Goal: Transaction & Acquisition: Download file/media

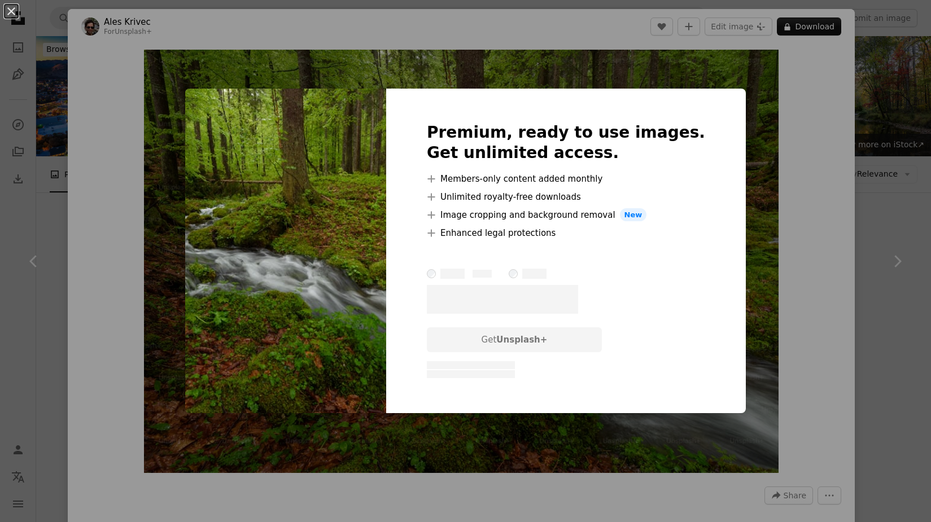
scroll to position [8155, 0]
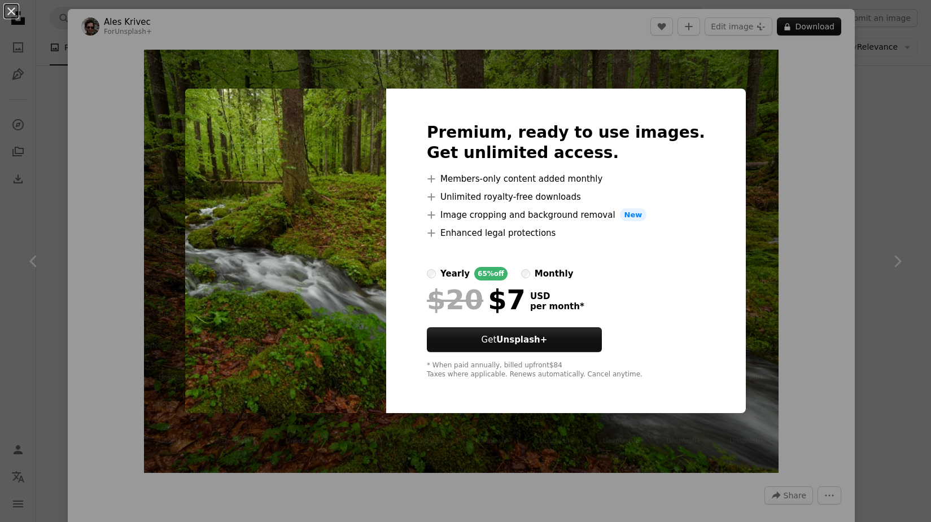
click at [830, 143] on div "An X shape Premium, ready to use images. Get unlimited access. A plus sign Memb…" at bounding box center [465, 261] width 931 height 522
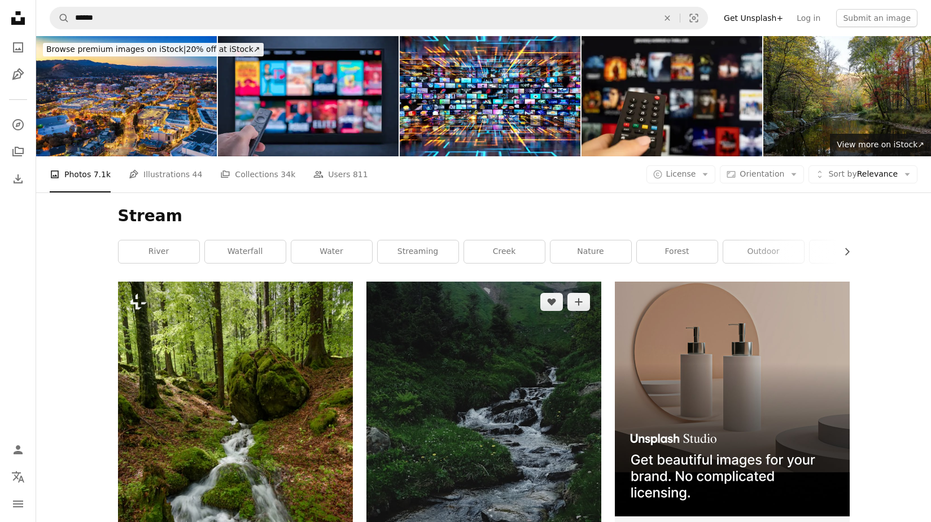
click at [538, 418] on img at bounding box center [483, 458] width 235 height 352
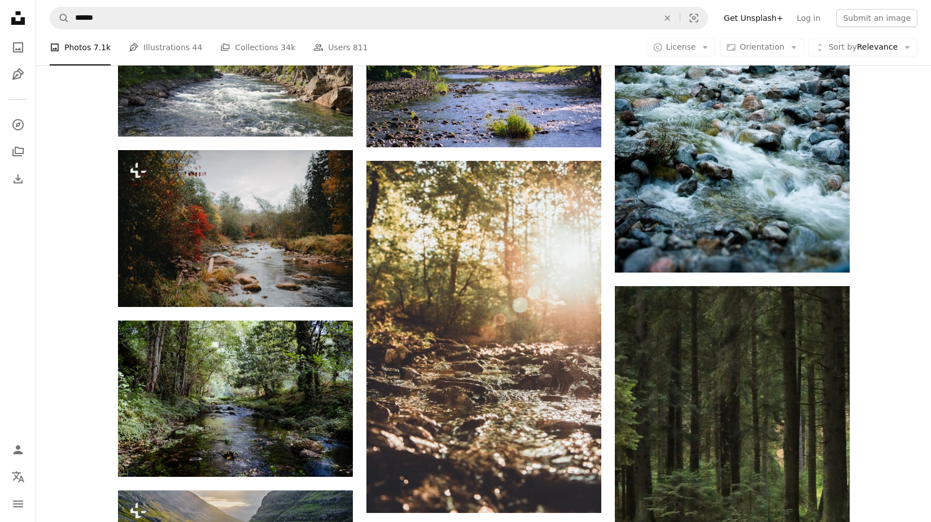
scroll to position [858, 0]
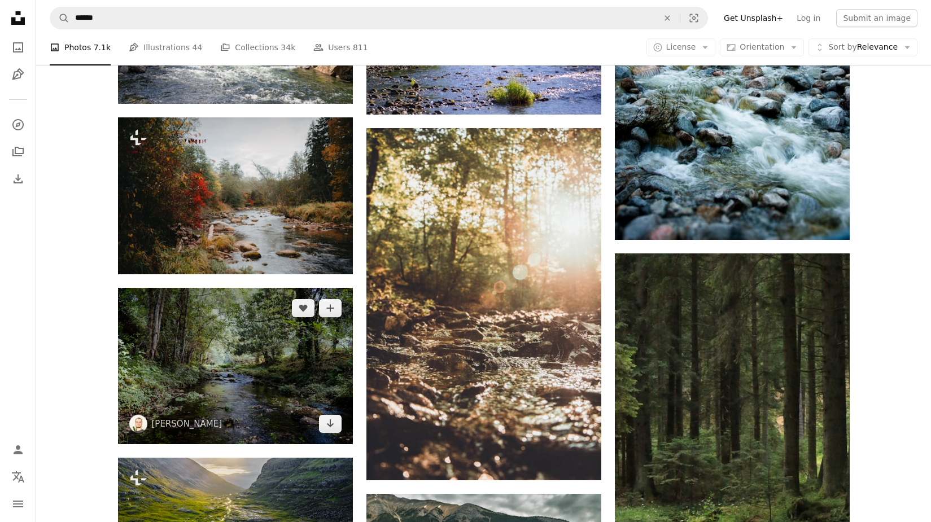
click at [233, 354] on img at bounding box center [235, 366] width 235 height 156
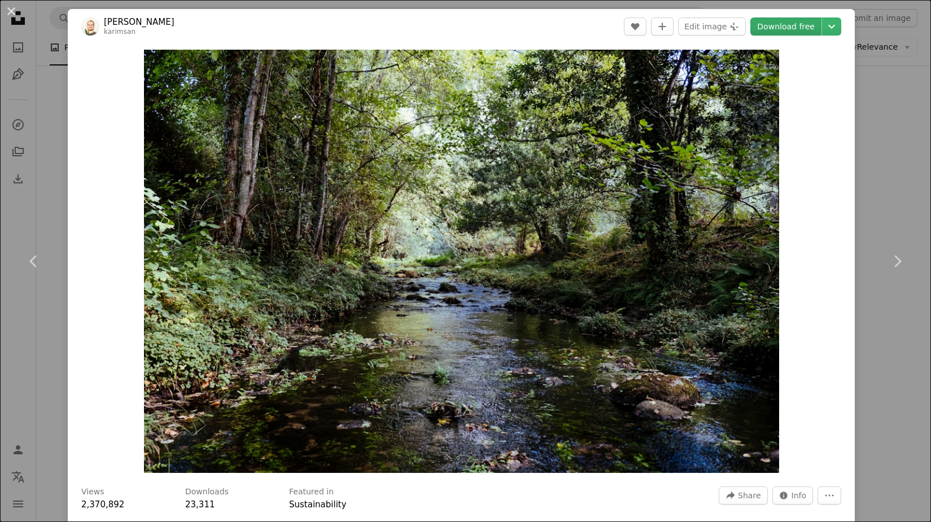
click at [779, 24] on link "Download free" at bounding box center [785, 26] width 71 height 18
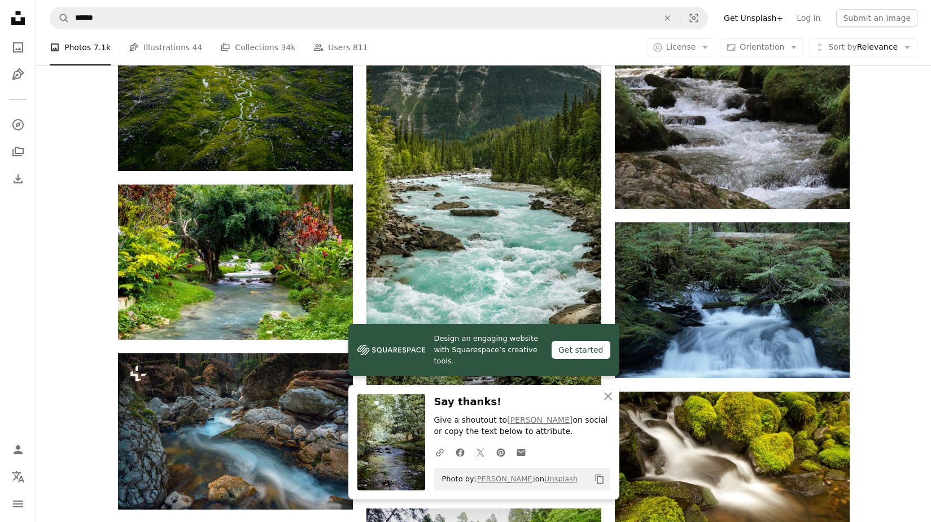
scroll to position [1332, 0]
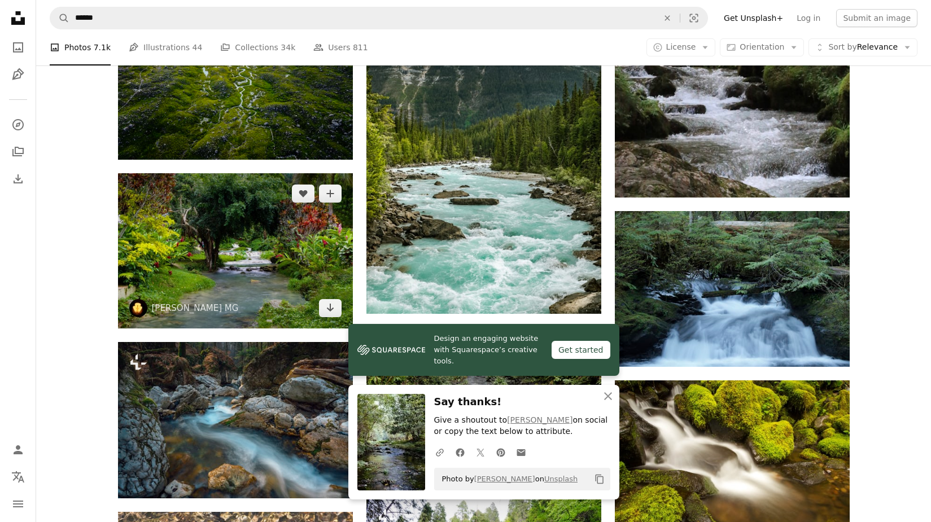
click at [277, 277] on img at bounding box center [235, 250] width 235 height 155
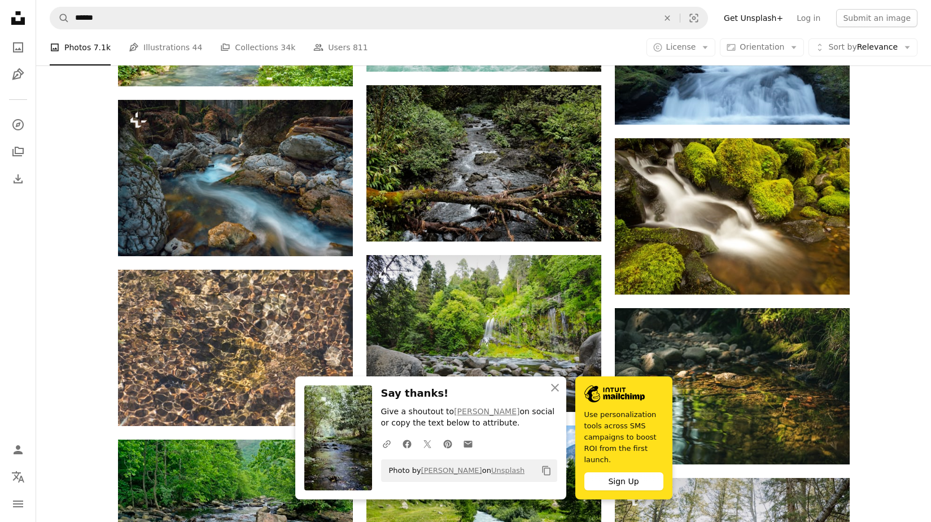
scroll to position [1585, 0]
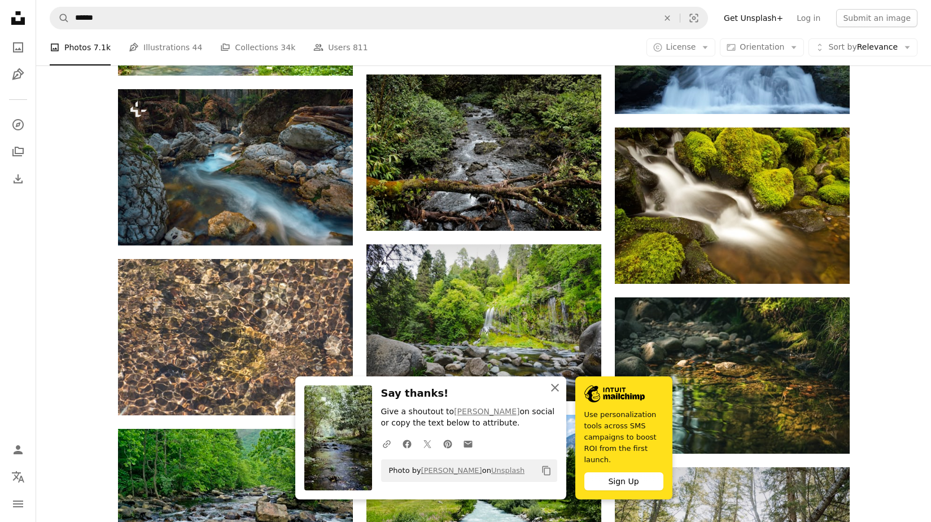
click at [556, 390] on icon "An X shape" at bounding box center [555, 388] width 14 height 14
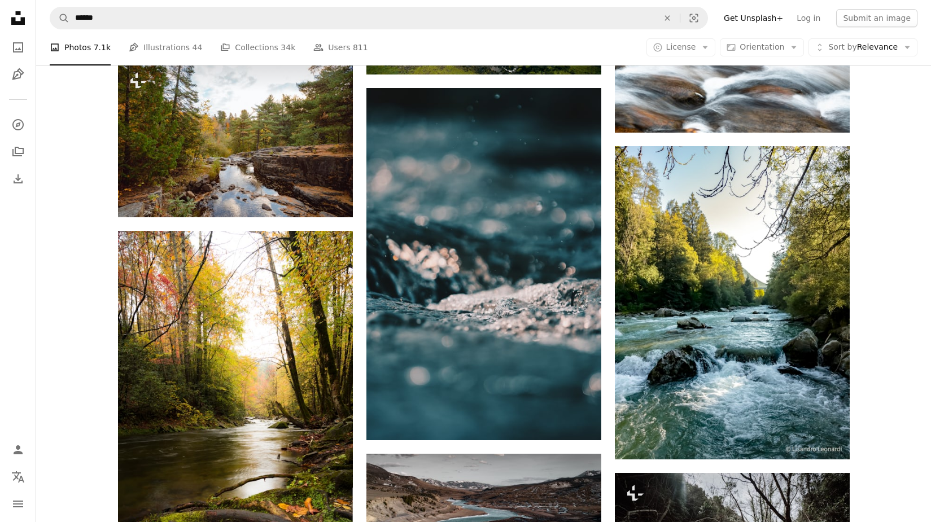
scroll to position [2839, 0]
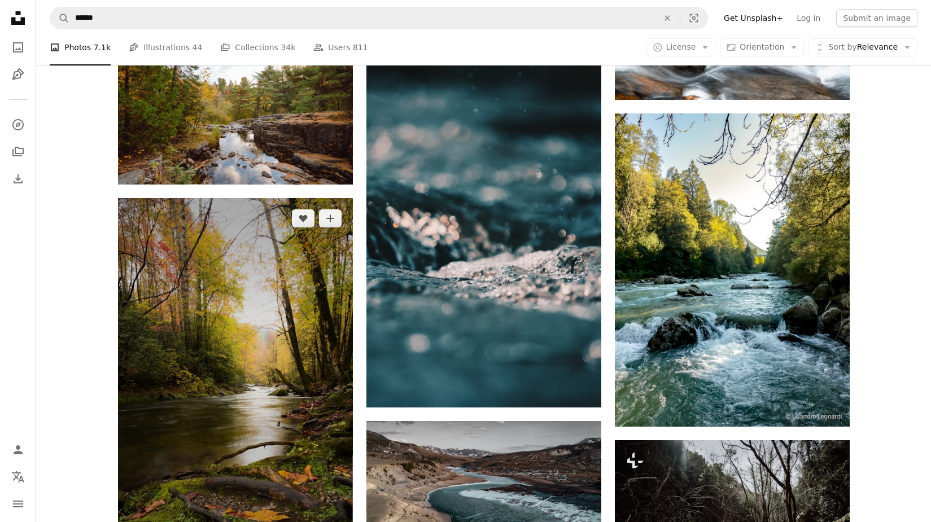
click at [243, 402] on img at bounding box center [235, 377] width 235 height 358
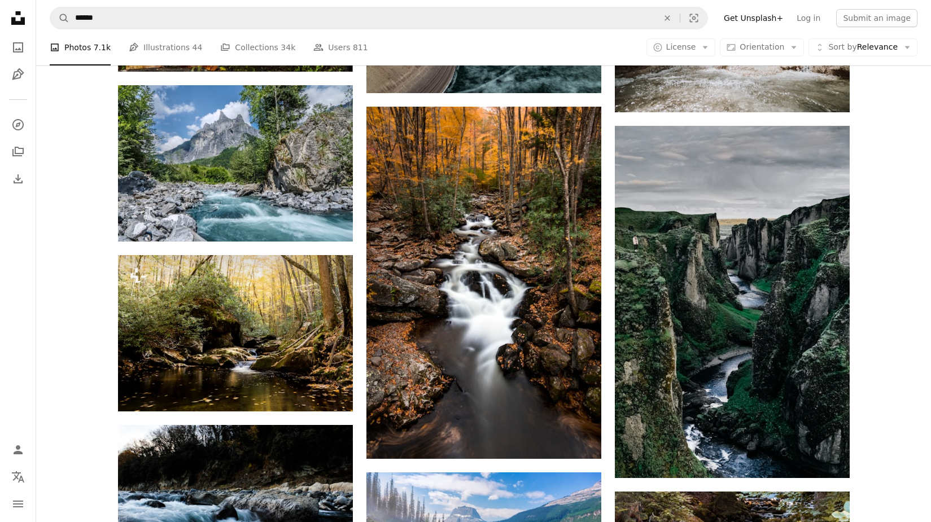
scroll to position [3335, 0]
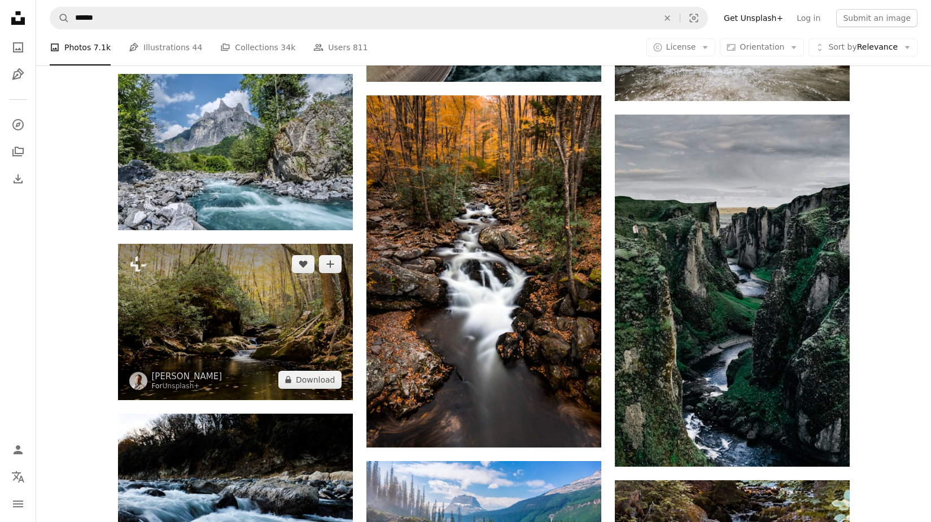
click at [255, 340] on img at bounding box center [235, 322] width 235 height 156
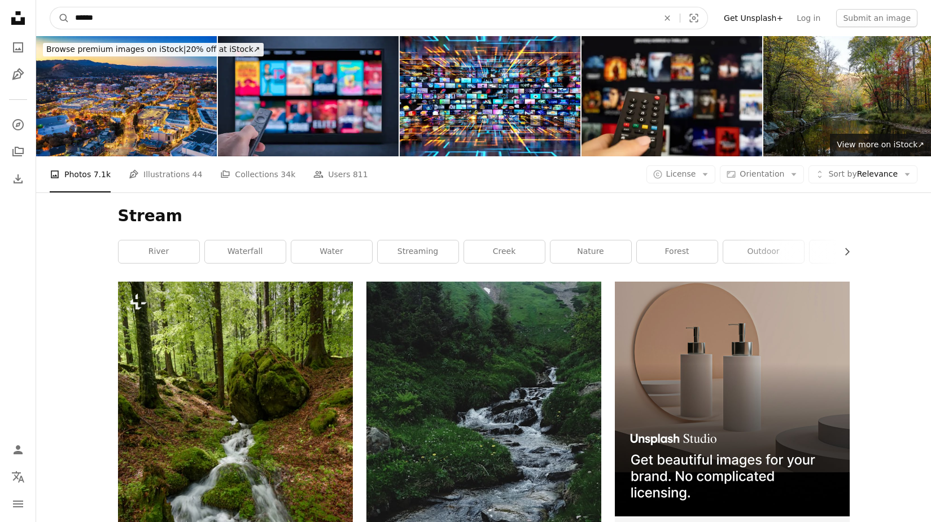
click at [127, 17] on input "******" at bounding box center [361, 17] width 585 height 21
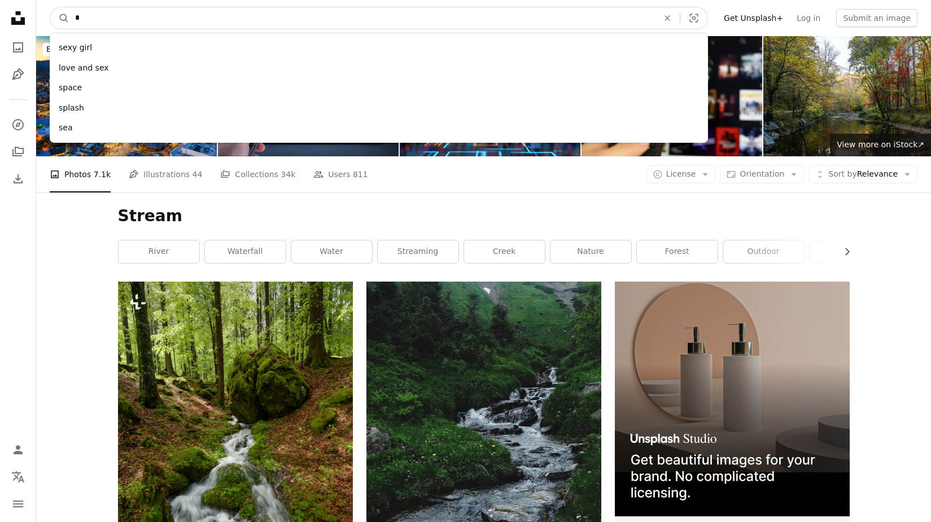
type input "*"
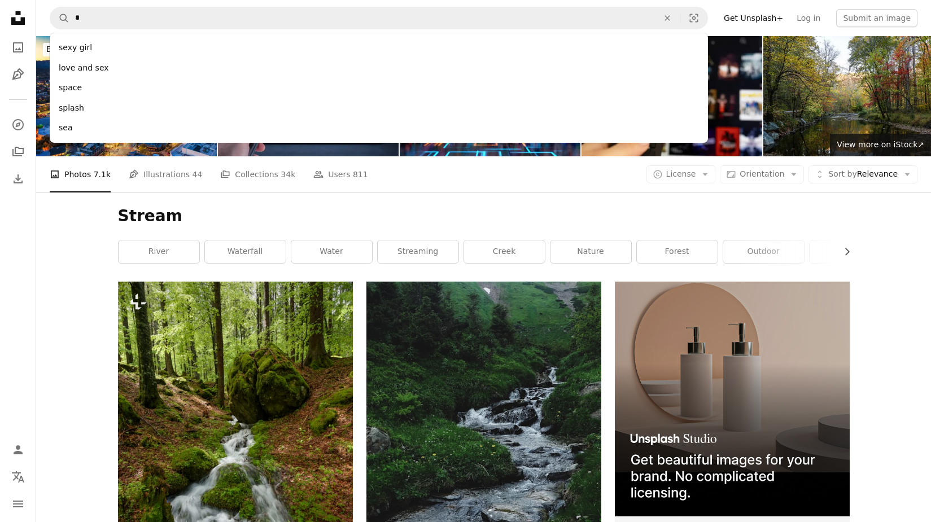
click at [508, 224] on h1 "Stream" at bounding box center [483, 216] width 731 height 20
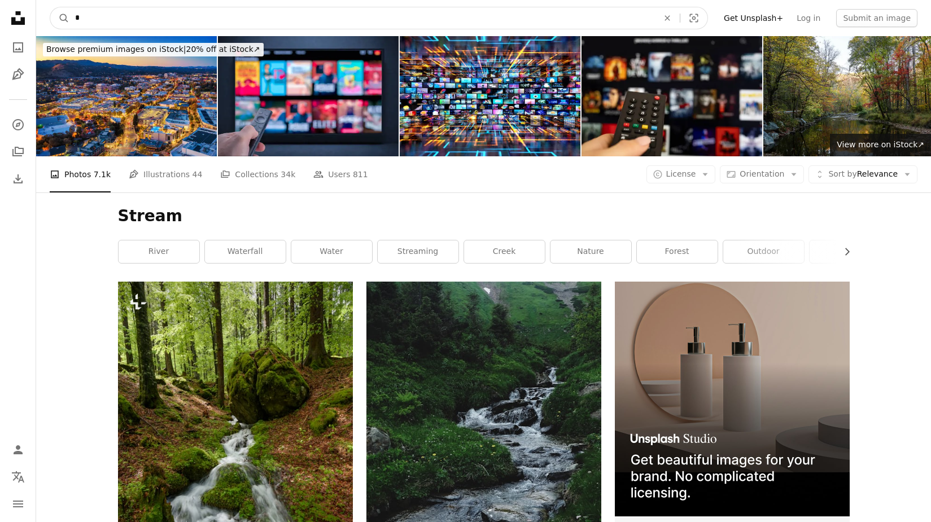
click at [109, 25] on input "*" at bounding box center [361, 17] width 585 height 21
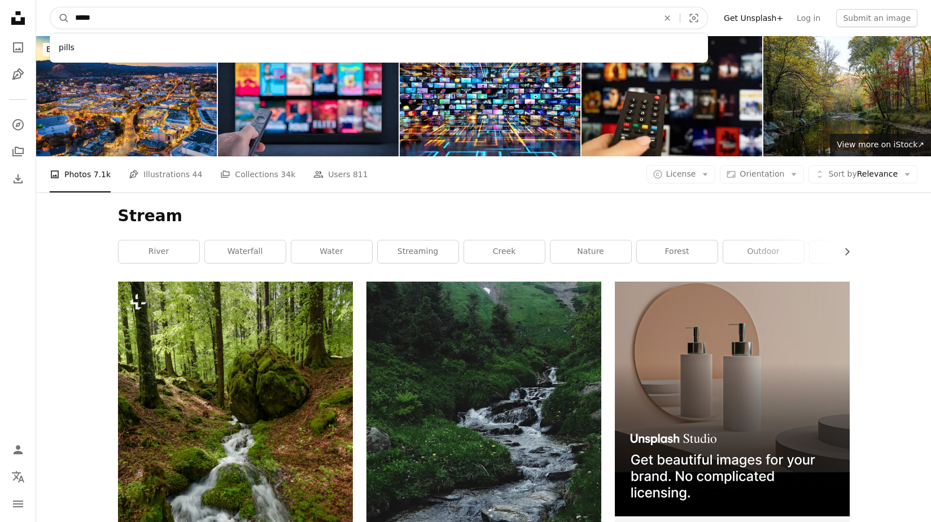
type input "*****"
click at [60, 18] on button "A magnifying glass" at bounding box center [59, 17] width 19 height 21
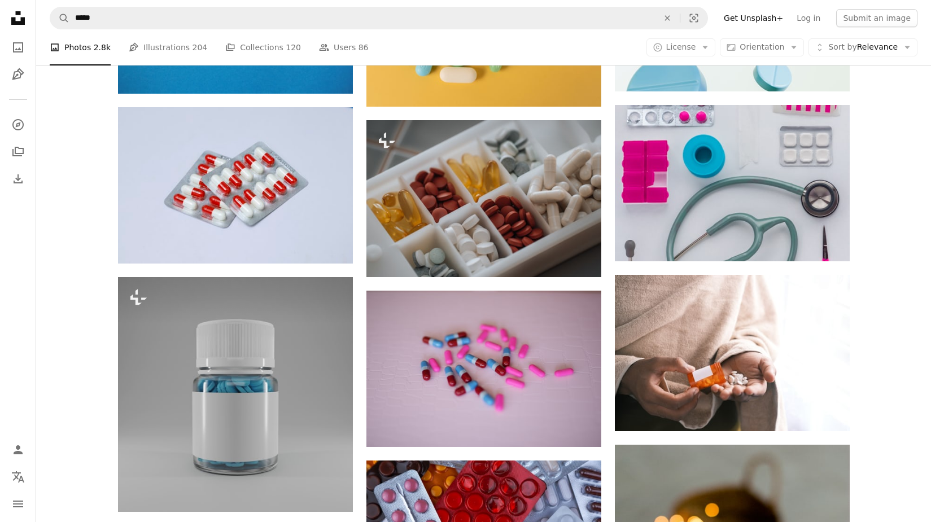
scroll to position [6715, 0]
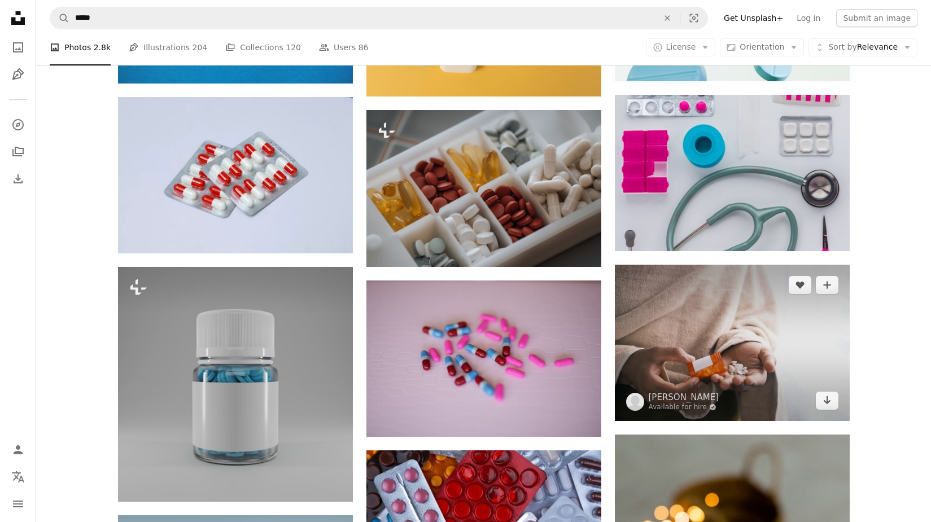
click at [695, 309] on img at bounding box center [732, 343] width 235 height 156
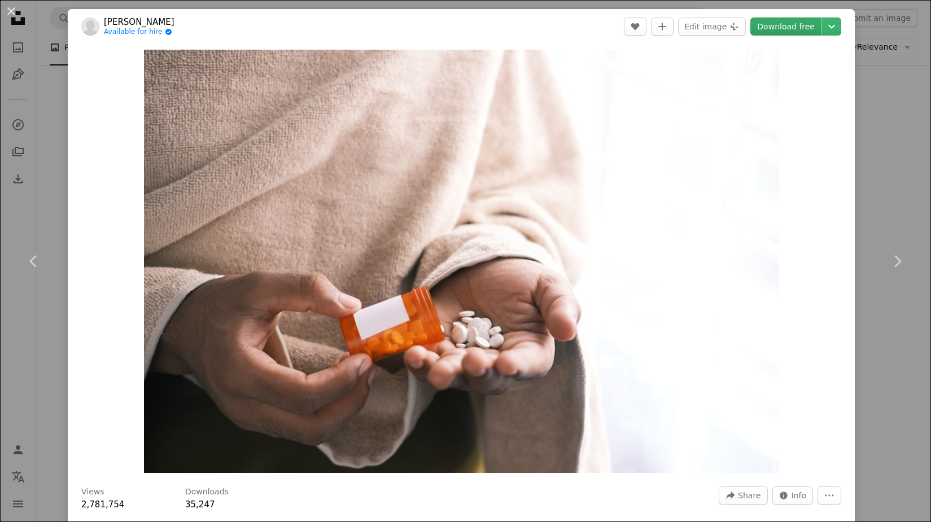
click at [787, 26] on link "Download free" at bounding box center [785, 26] width 71 height 18
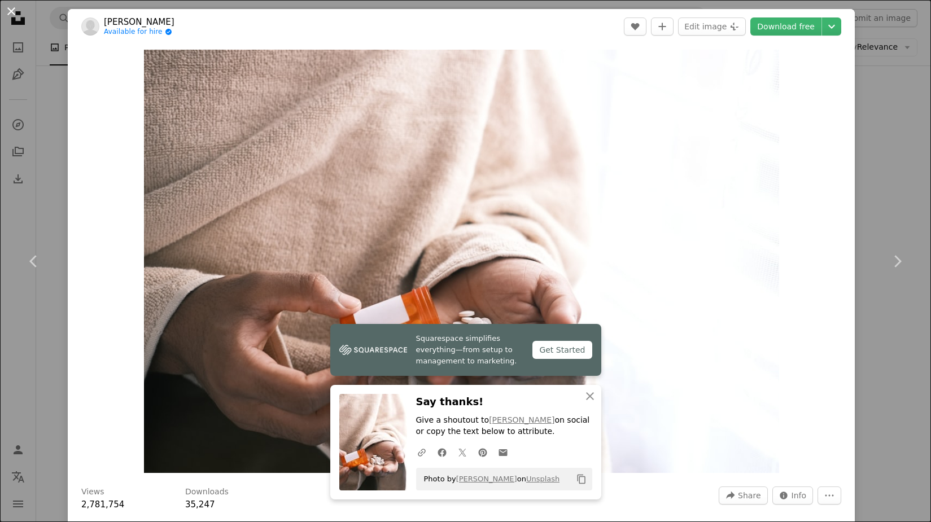
click at [11, 10] on button "An X shape" at bounding box center [12, 12] width 14 height 14
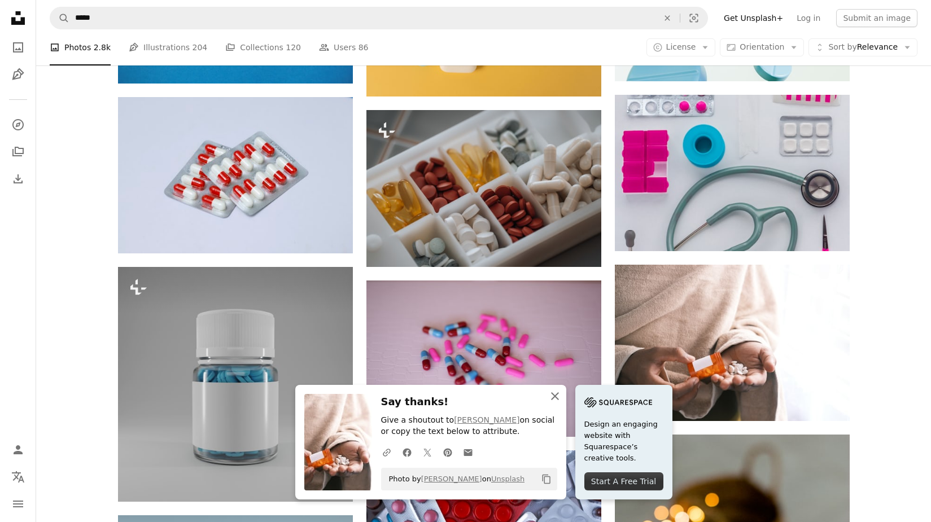
click at [551, 396] on icon "An X shape" at bounding box center [555, 396] width 14 height 14
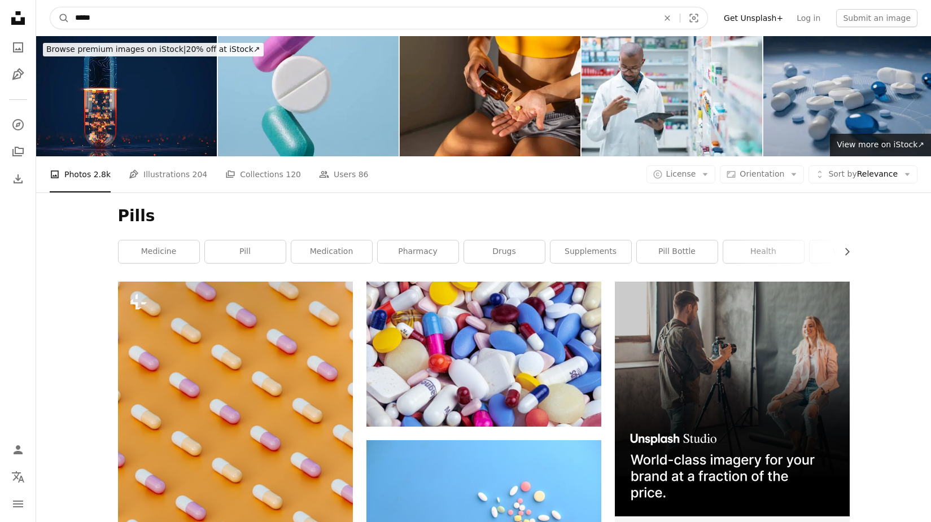
click at [111, 12] on input "*****" at bounding box center [361, 17] width 585 height 21
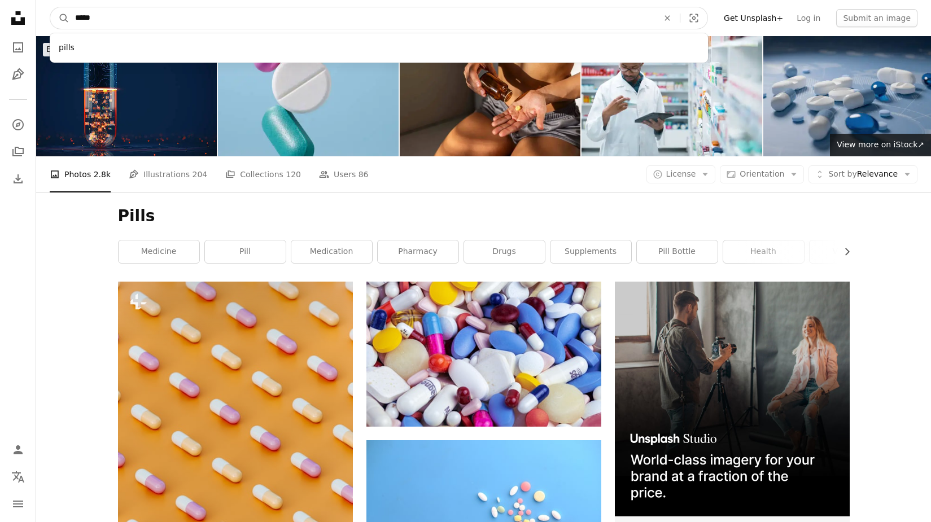
click at [109, 21] on input "*****" at bounding box center [361, 17] width 585 height 21
type input "*"
type input "**********"
click at [60, 18] on button "A magnifying glass" at bounding box center [59, 17] width 19 height 21
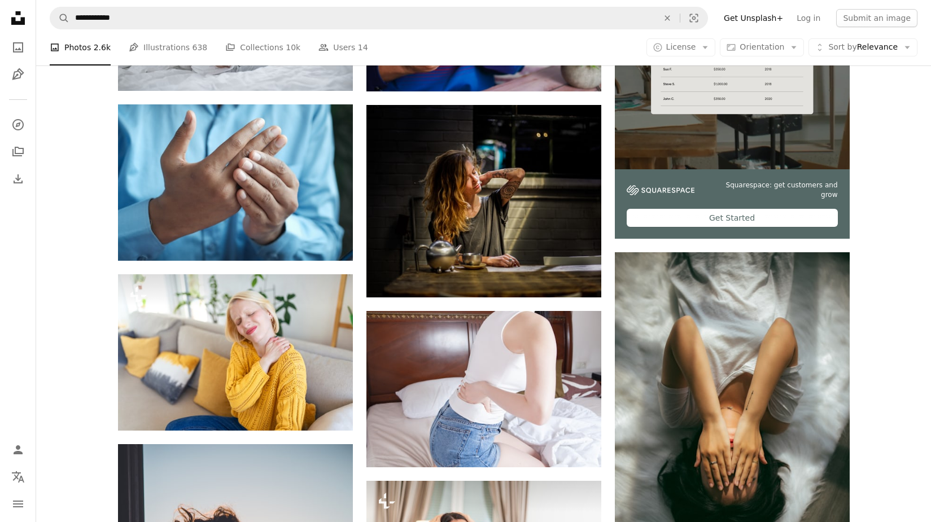
scroll to position [333, 0]
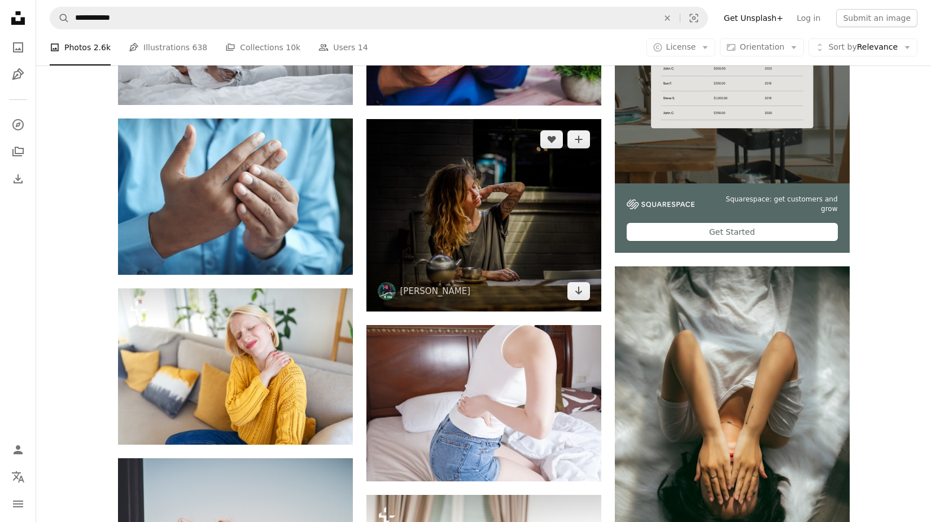
click at [493, 209] on img at bounding box center [483, 215] width 235 height 192
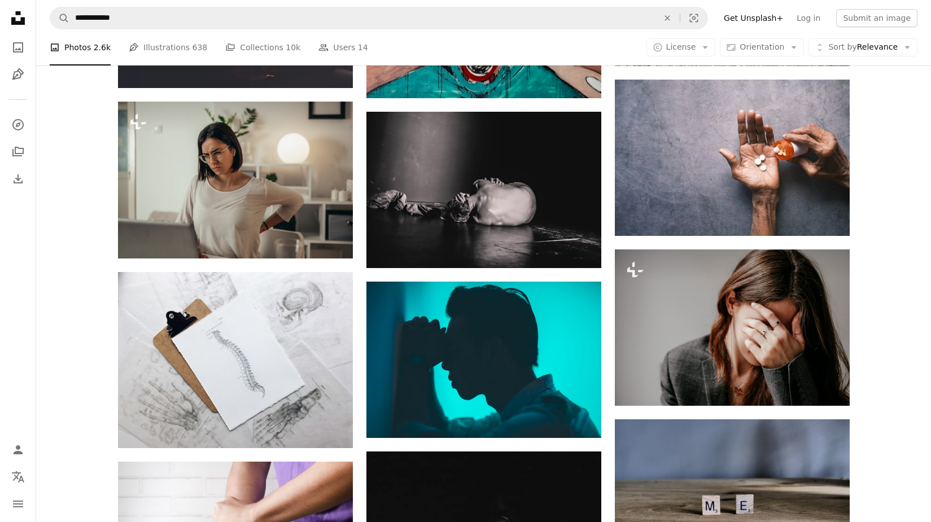
scroll to position [1063, 0]
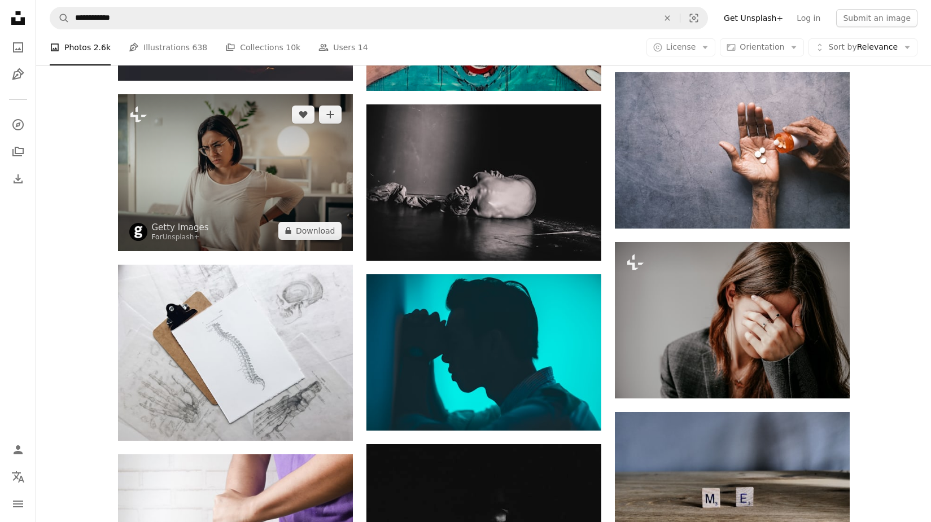
click at [192, 182] on img at bounding box center [235, 172] width 235 height 156
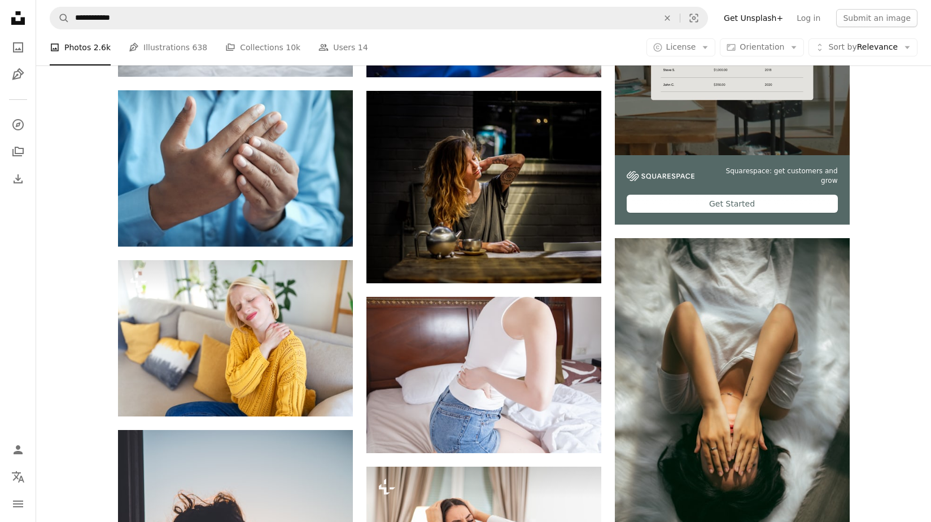
scroll to position [297, 0]
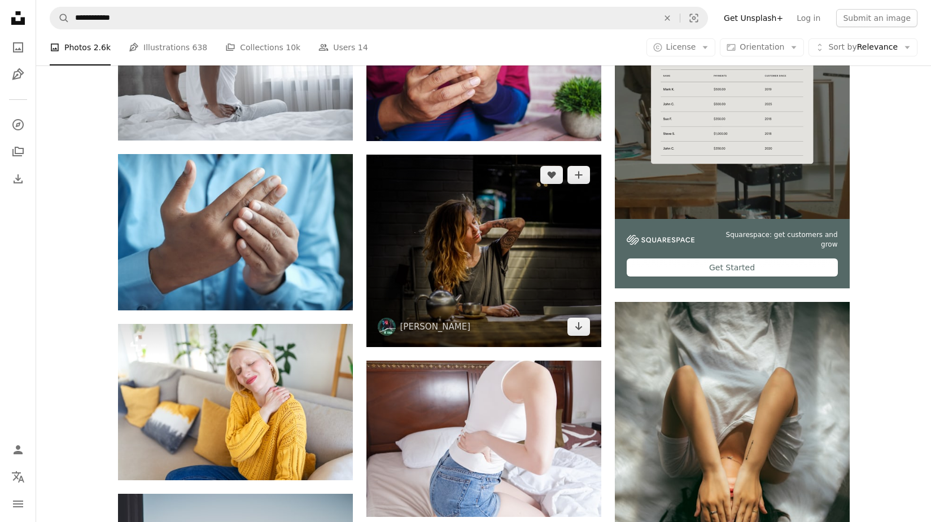
click at [431, 267] on img at bounding box center [483, 251] width 235 height 192
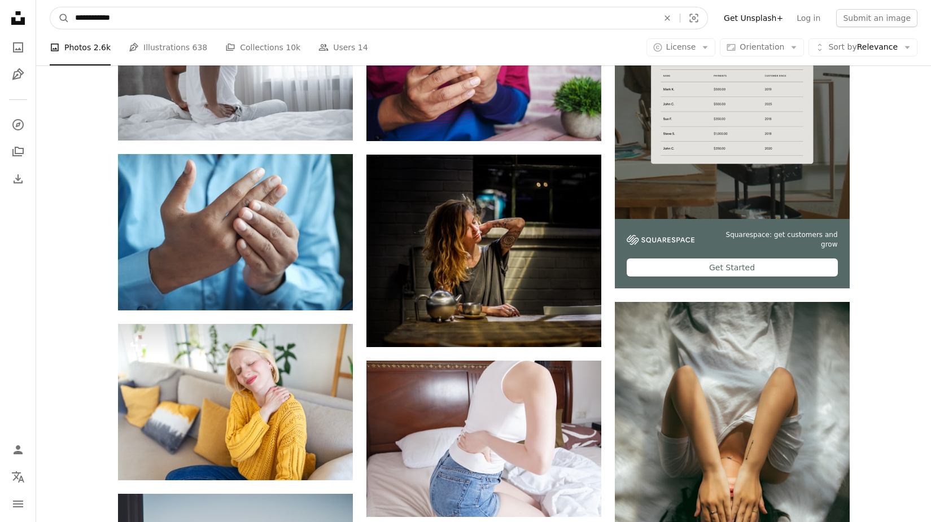
click at [149, 20] on input "**********" at bounding box center [361, 17] width 585 height 21
type input "*"
type input "****"
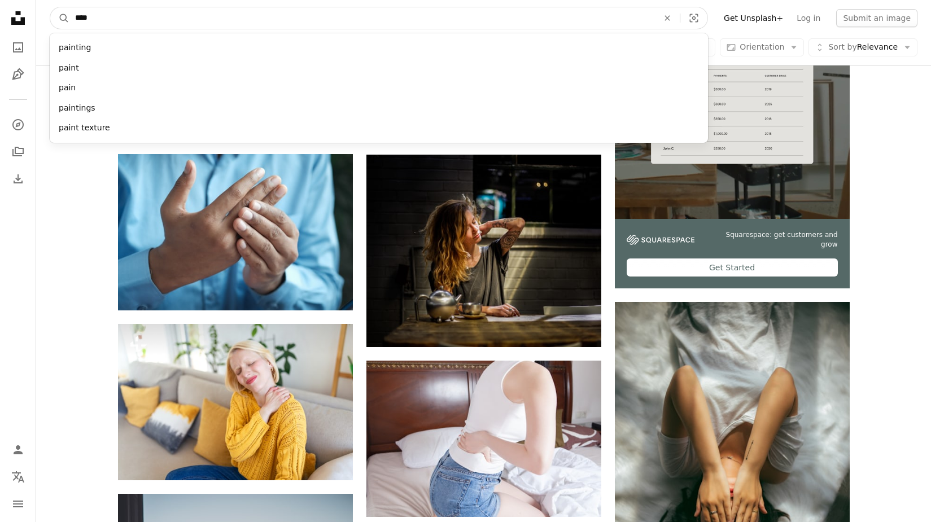
click at [60, 18] on button "A magnifying glass" at bounding box center [59, 17] width 19 height 21
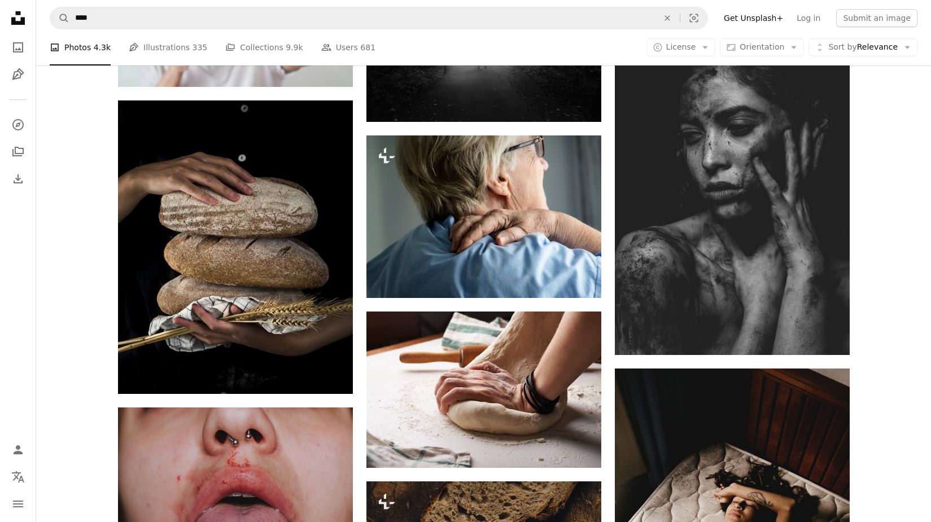
scroll to position [6126, 0]
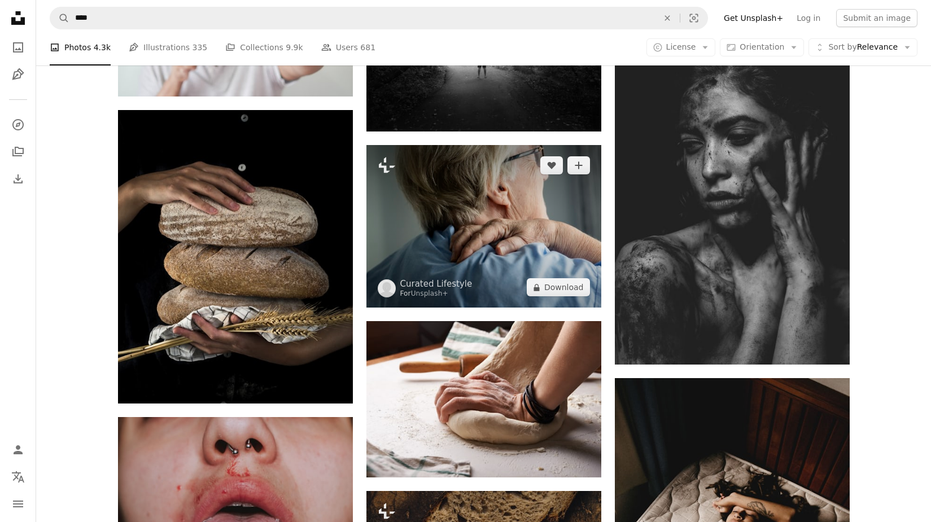
click at [535, 211] on img at bounding box center [483, 226] width 235 height 163
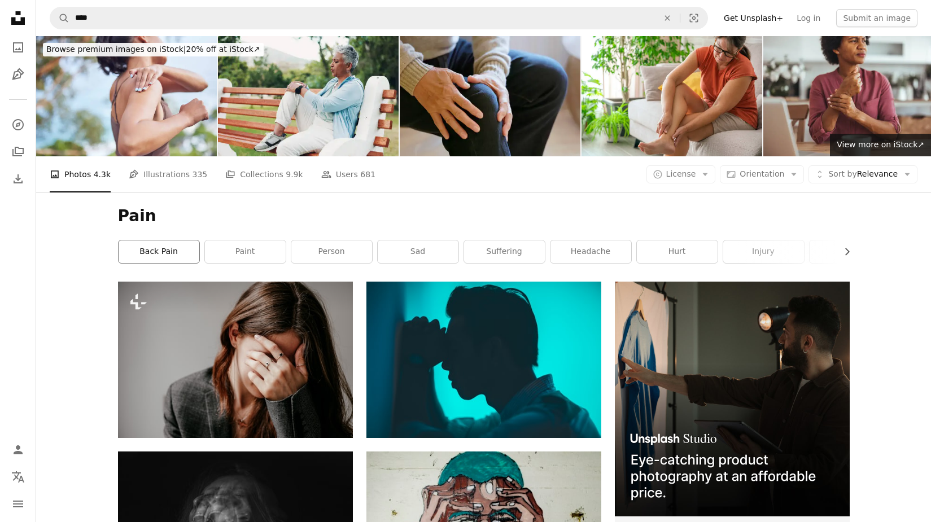
click at [165, 253] on link "back pain" at bounding box center [159, 251] width 81 height 23
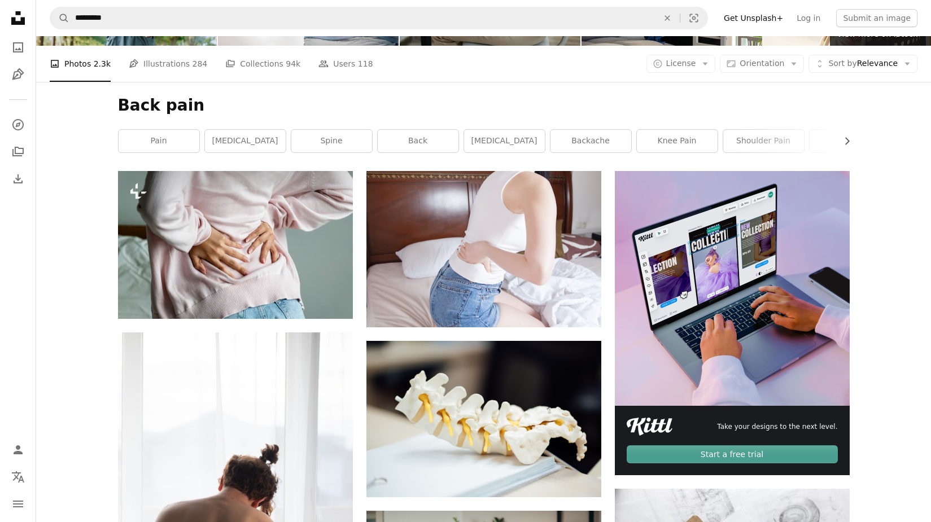
scroll to position [93, 0]
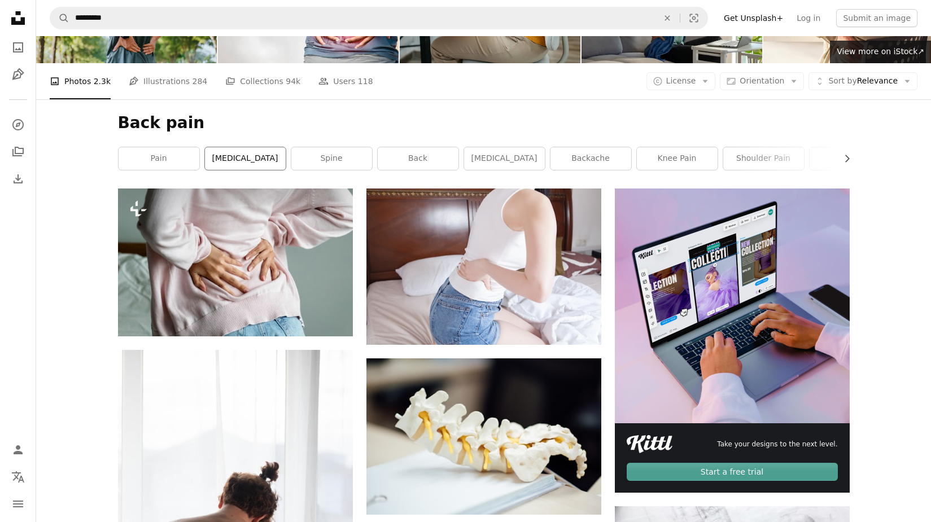
click at [246, 160] on link "[MEDICAL_DATA]" at bounding box center [245, 158] width 81 height 23
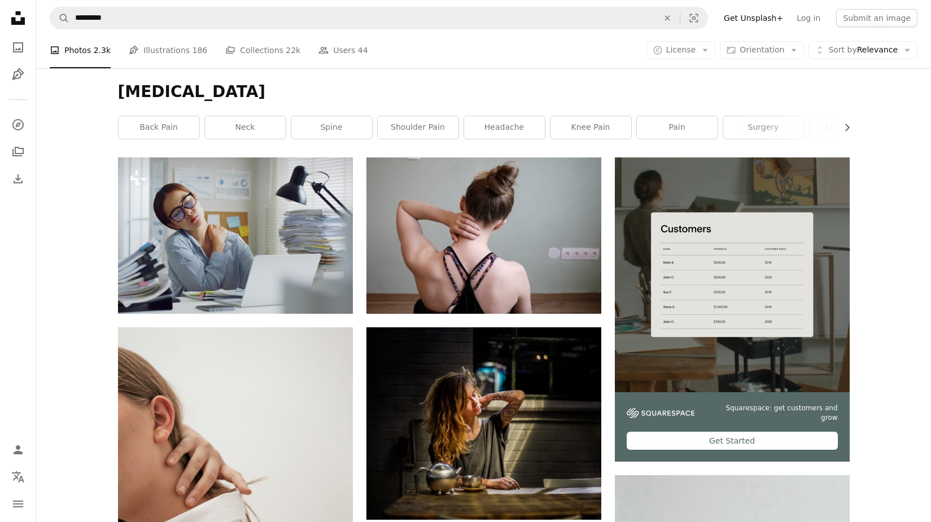
scroll to position [97, 0]
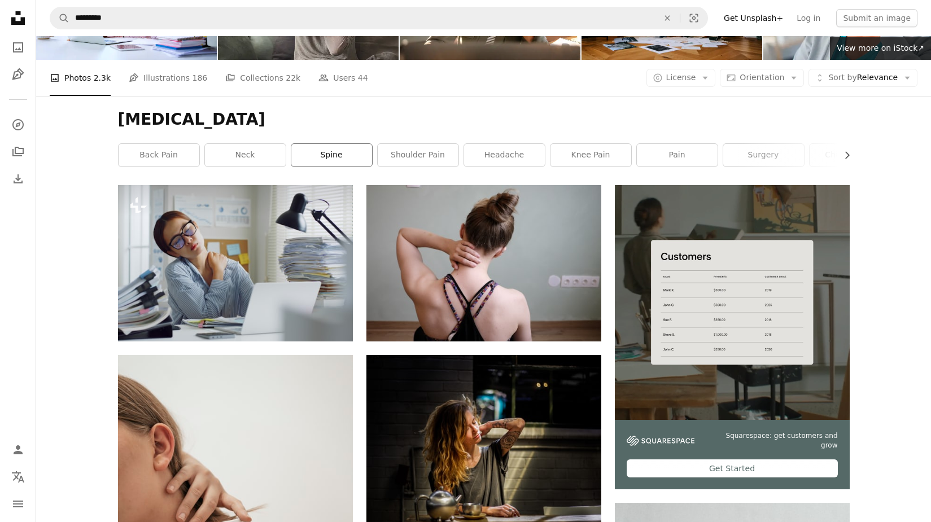
click at [328, 152] on link "spine" at bounding box center [331, 155] width 81 height 23
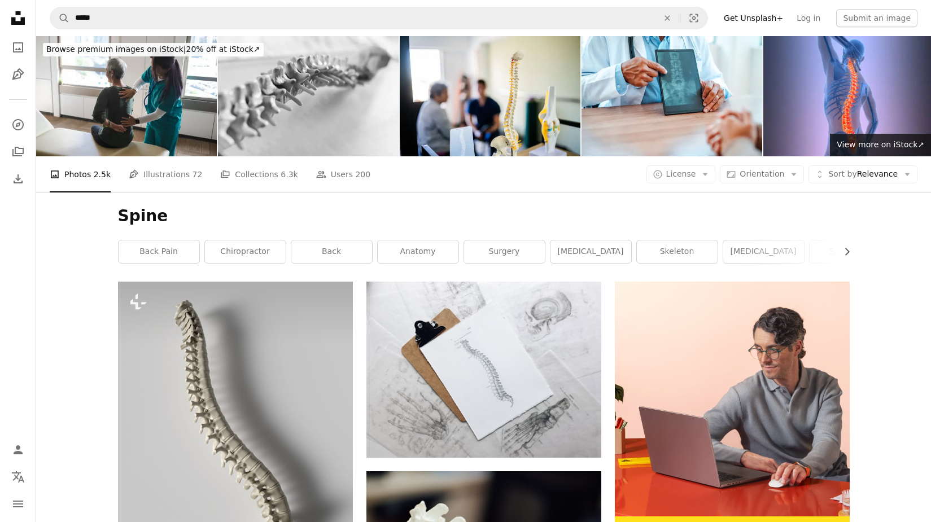
scroll to position [97, 0]
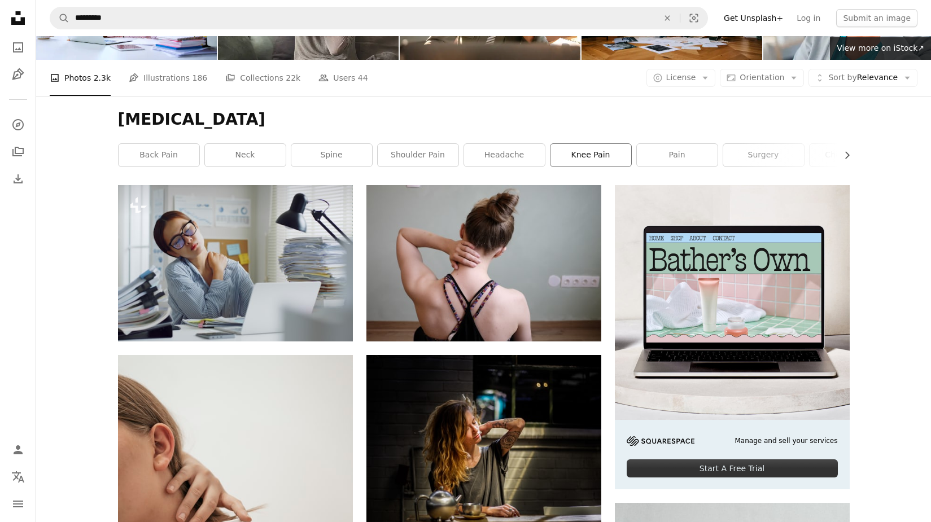
click at [581, 156] on link "knee pain" at bounding box center [590, 155] width 81 height 23
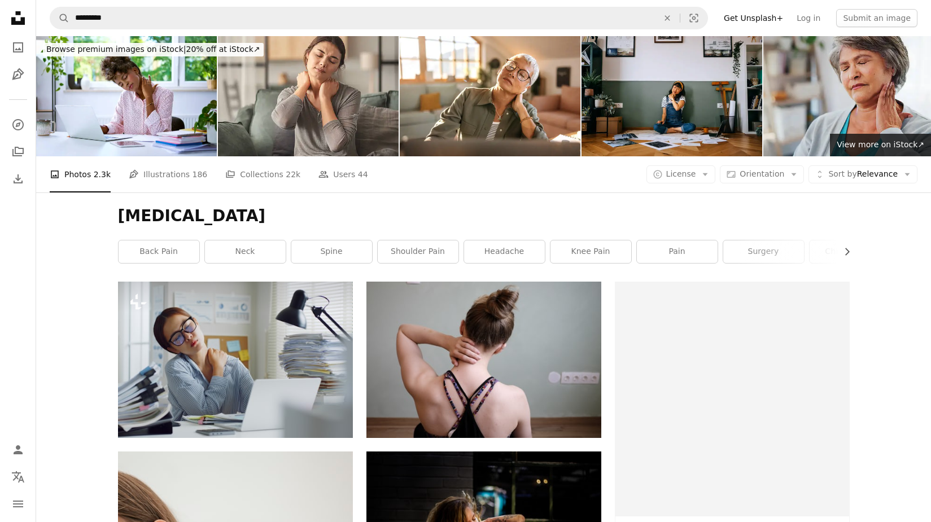
scroll to position [97, 0]
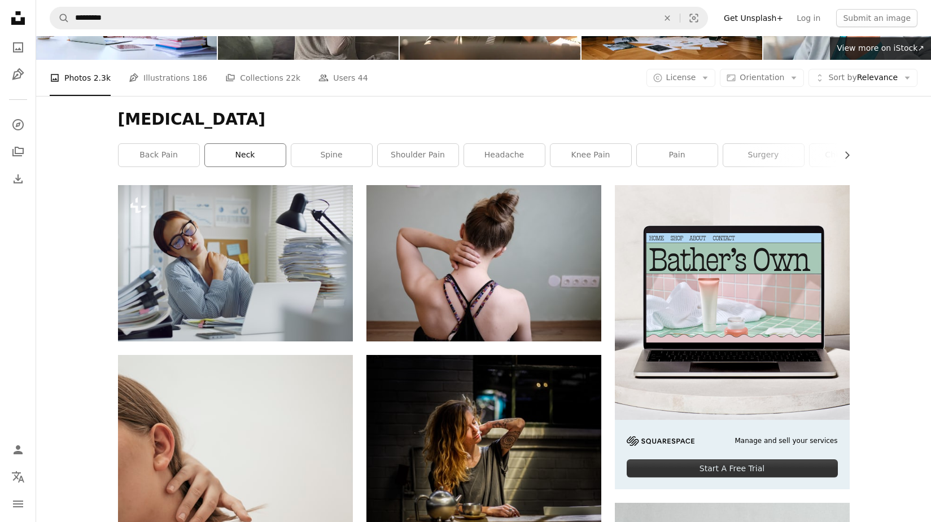
click at [253, 156] on link "neck" at bounding box center [245, 155] width 81 height 23
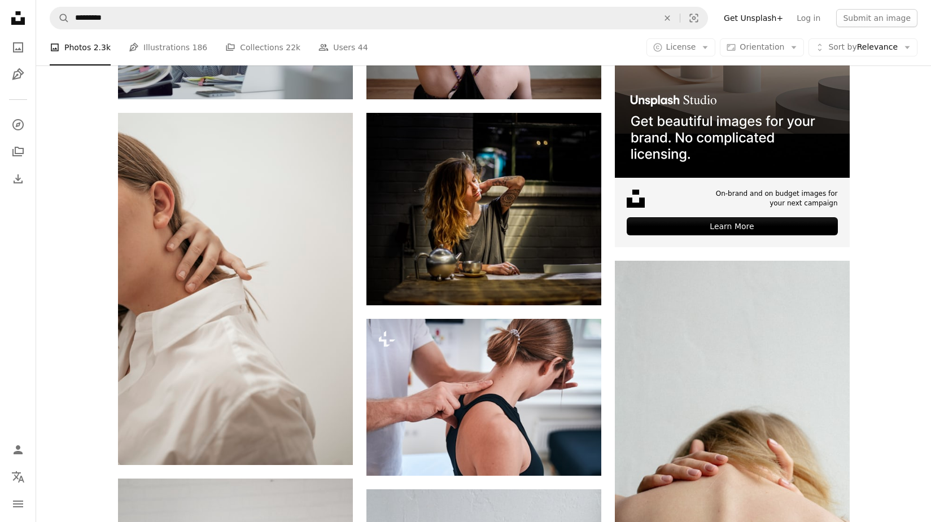
scroll to position [331, 0]
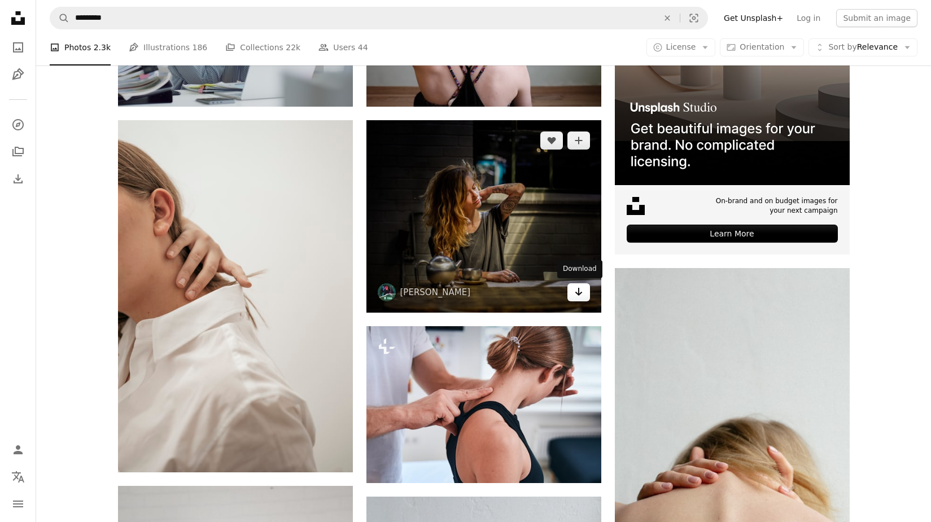
click at [577, 290] on icon "Arrow pointing down" at bounding box center [578, 292] width 9 height 14
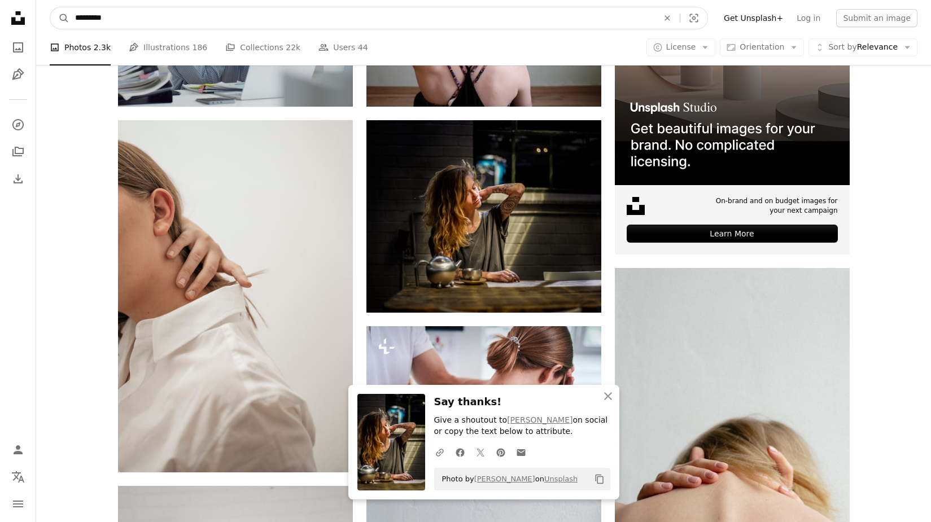
drag, startPoint x: 117, startPoint y: 19, endPoint x: 126, endPoint y: 19, distance: 9.0
click at [118, 19] on input "*********" at bounding box center [361, 17] width 585 height 21
type input "*"
type input "**********"
click at [60, 18] on button "A magnifying glass" at bounding box center [59, 17] width 19 height 21
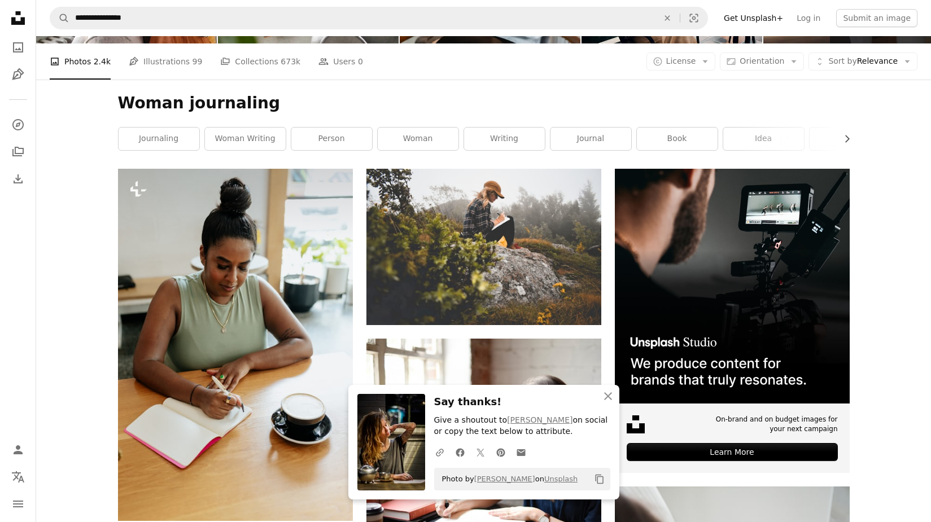
scroll to position [135, 0]
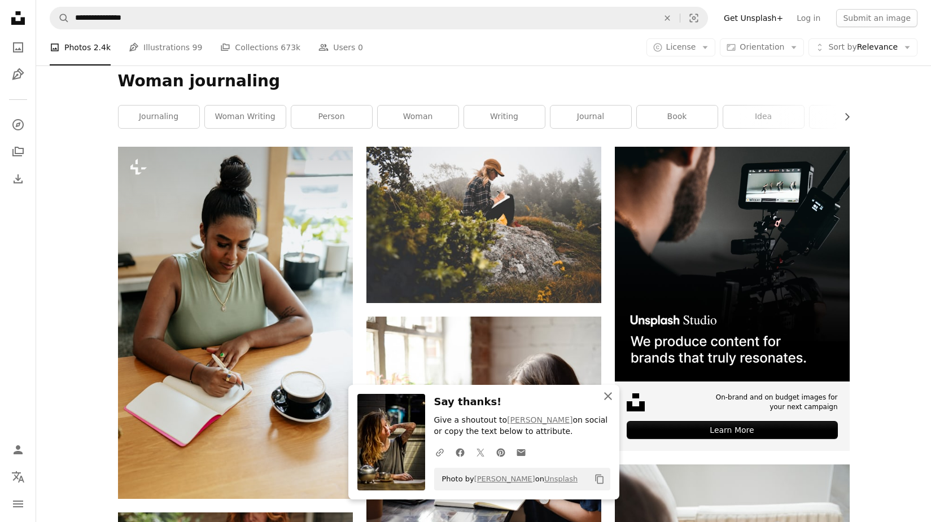
click at [609, 396] on icon "button" at bounding box center [608, 396] width 8 height 8
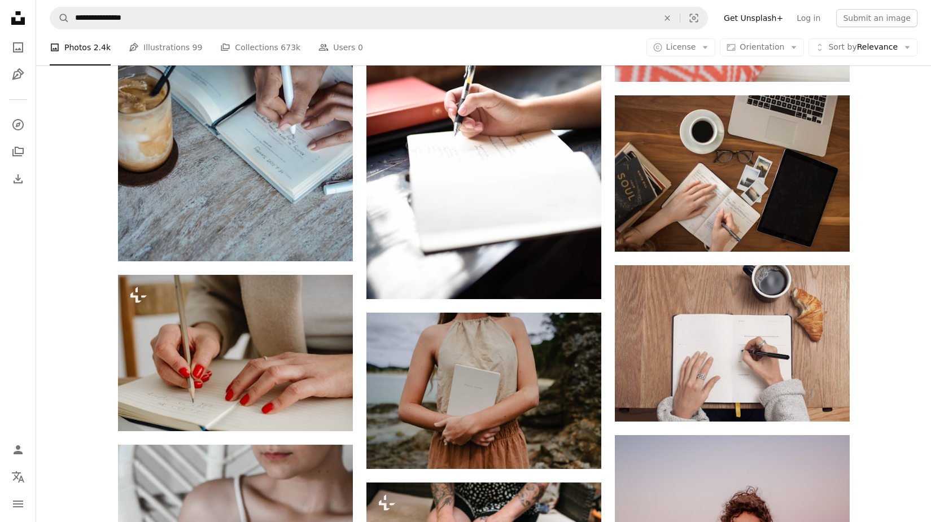
scroll to position [850, 0]
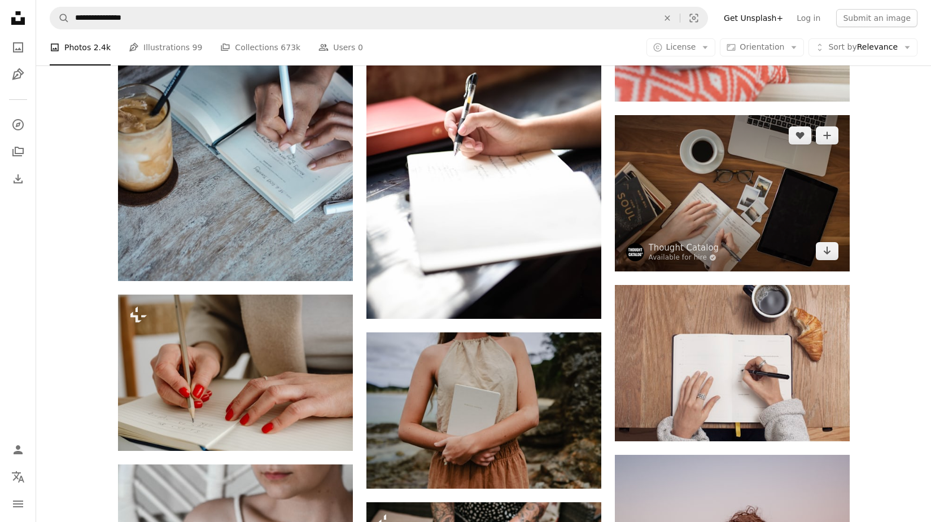
click at [717, 221] on img at bounding box center [732, 193] width 235 height 156
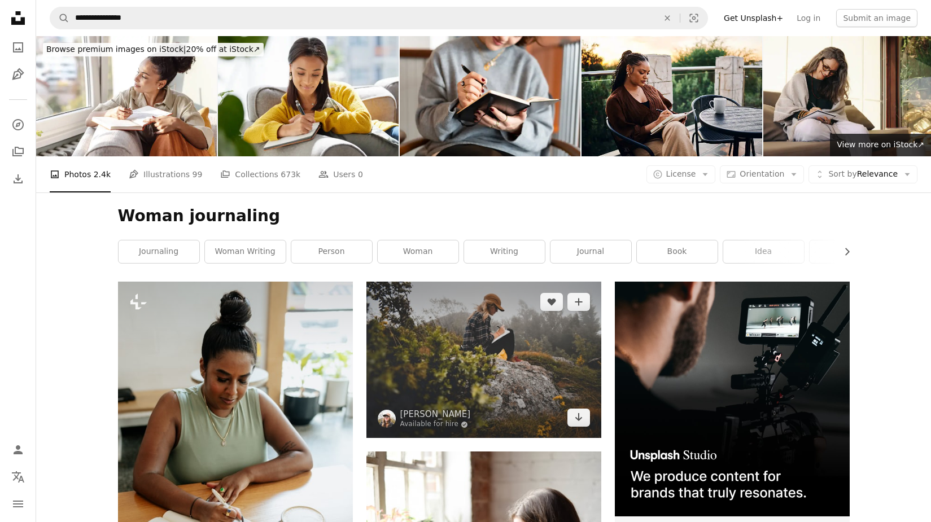
click at [471, 331] on img at bounding box center [483, 360] width 235 height 156
click at [481, 338] on img at bounding box center [483, 360] width 235 height 156
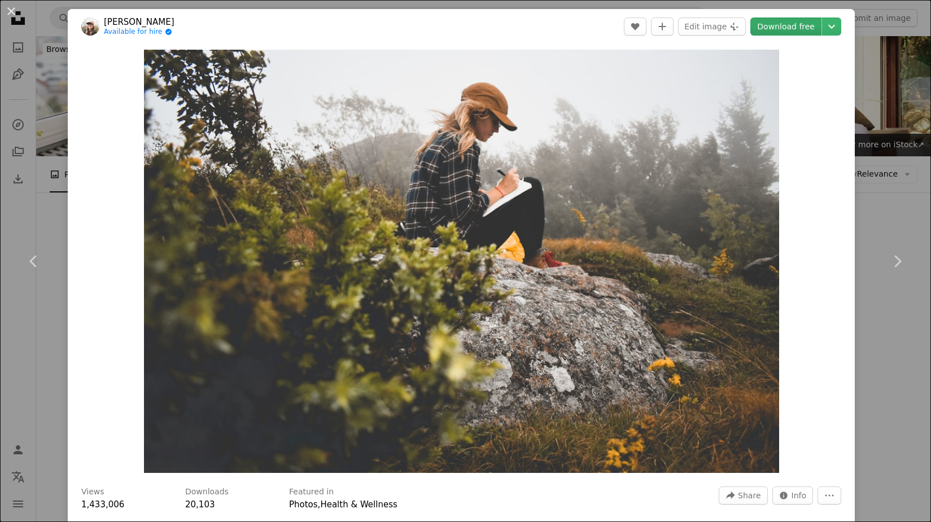
click at [788, 27] on link "Download free" at bounding box center [785, 26] width 71 height 18
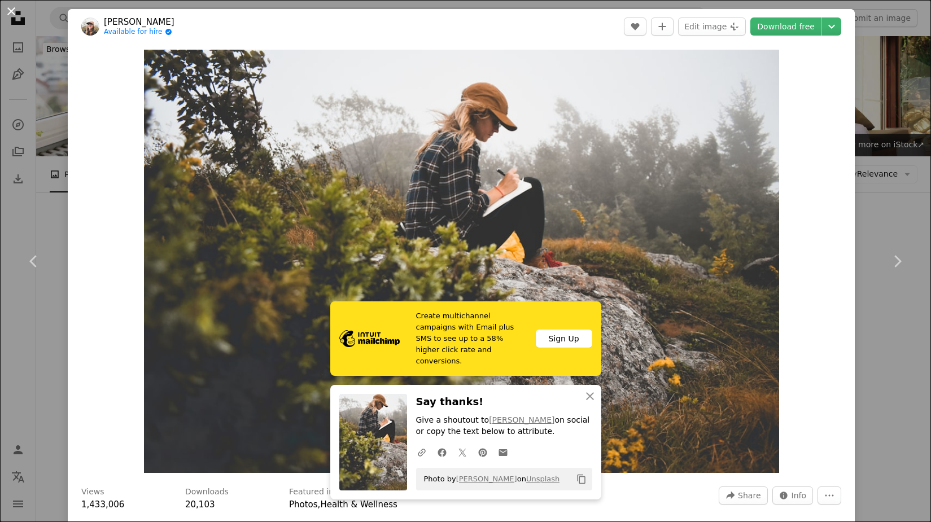
click at [15, 12] on button "An X shape" at bounding box center [12, 12] width 14 height 14
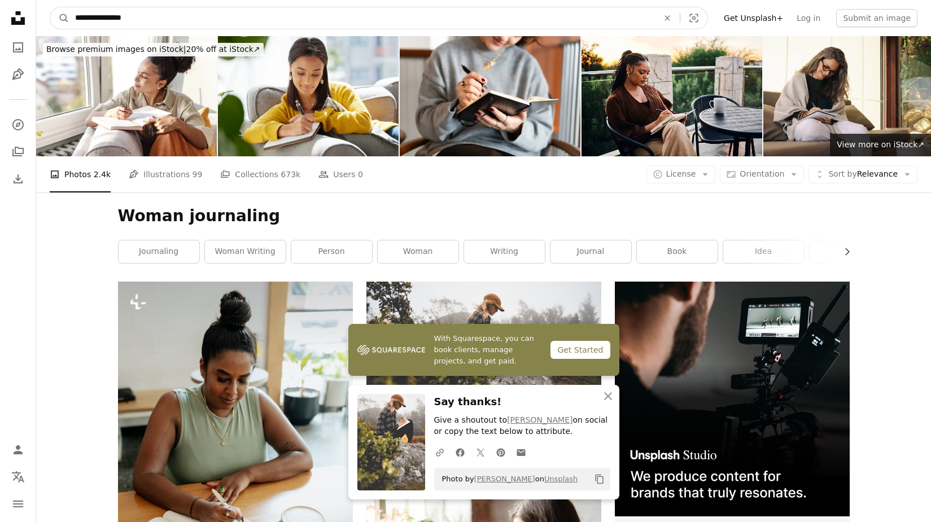
click at [161, 16] on input "**********" at bounding box center [361, 17] width 585 height 21
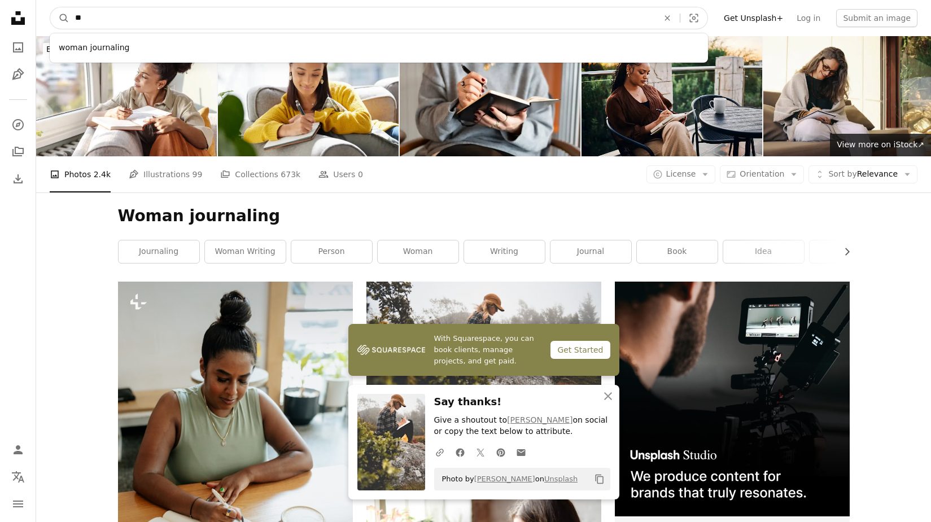
type input "*"
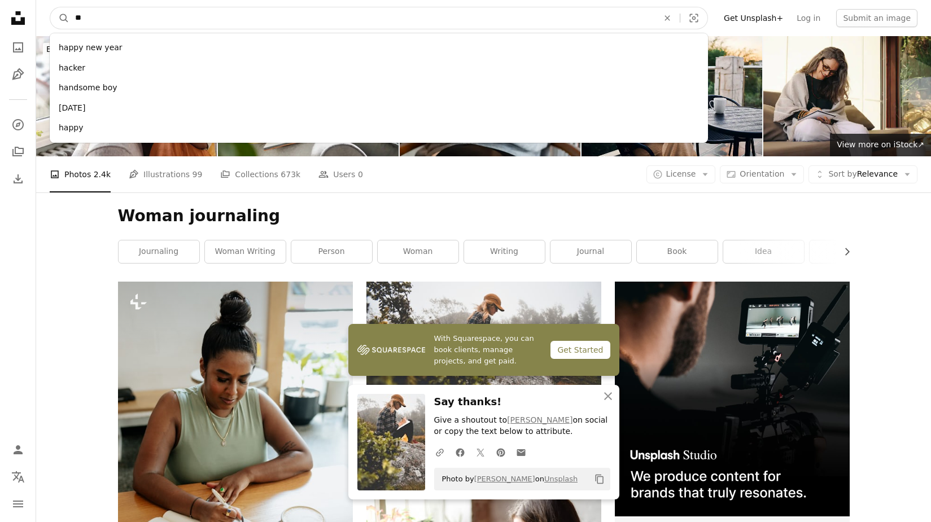
type input "*"
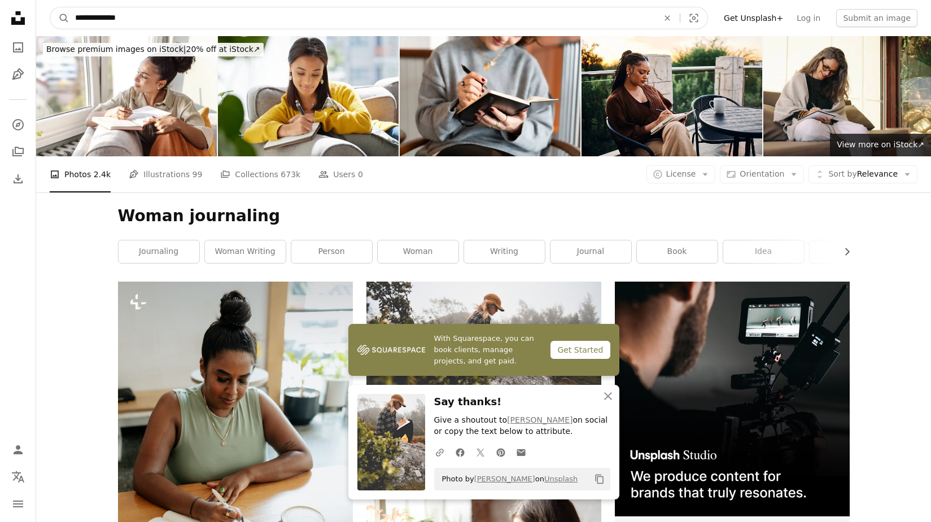
type input "**********"
click at [60, 18] on button "A magnifying glass" at bounding box center [59, 17] width 19 height 21
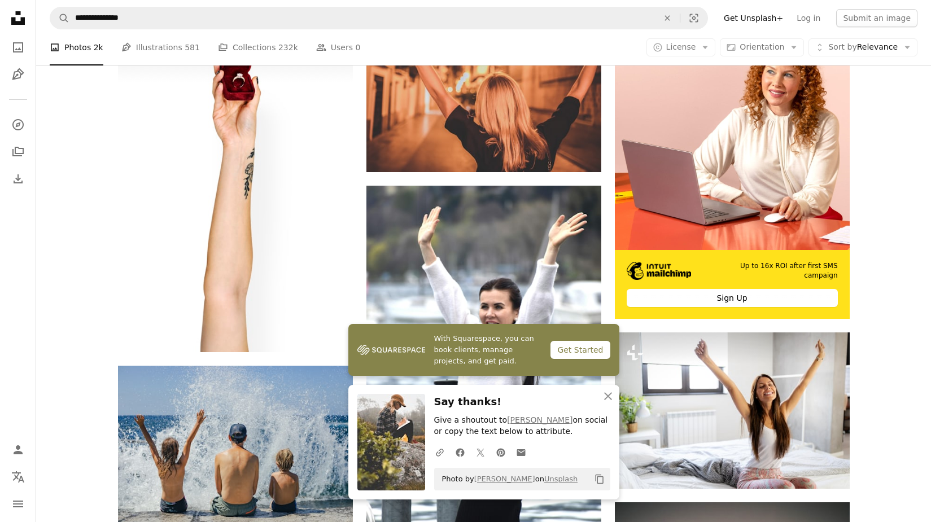
scroll to position [397, 0]
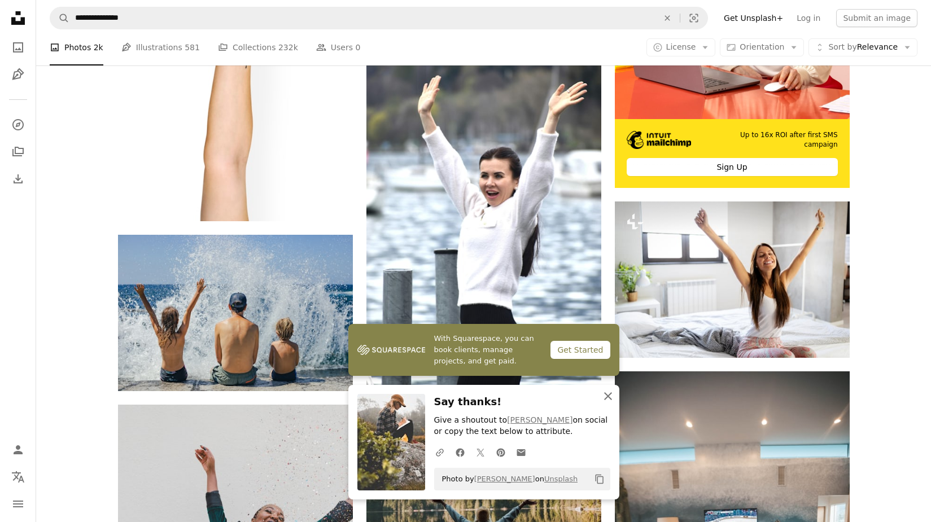
click at [607, 392] on icon "An X shape" at bounding box center [608, 396] width 14 height 14
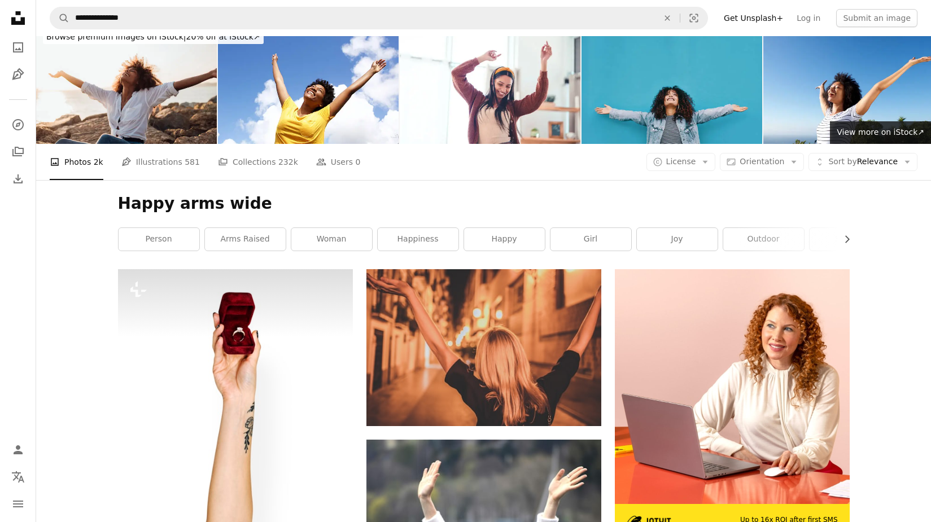
scroll to position [0, 0]
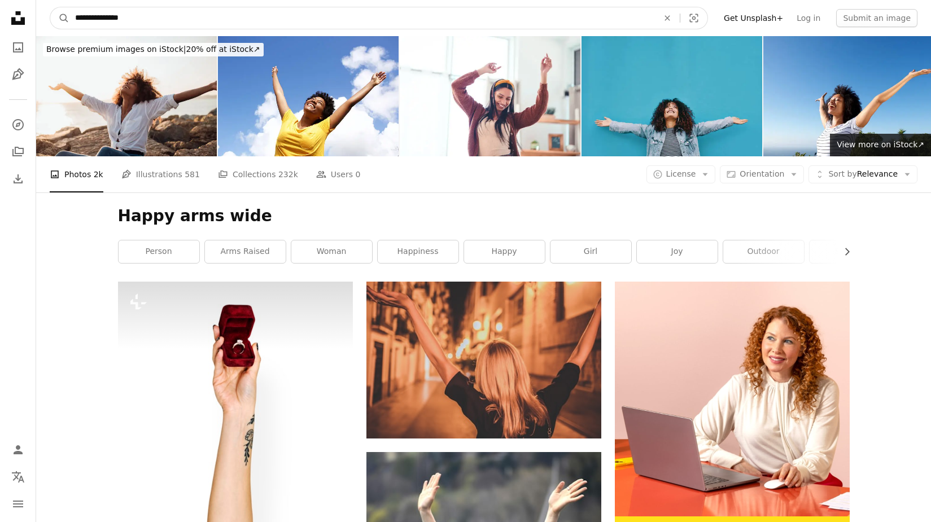
click at [76, 16] on input "**********" at bounding box center [361, 17] width 585 height 21
type input "**********"
click at [60, 18] on button "A magnifying glass" at bounding box center [59, 17] width 19 height 21
